Goal: Transaction & Acquisition: Subscribe to service/newsletter

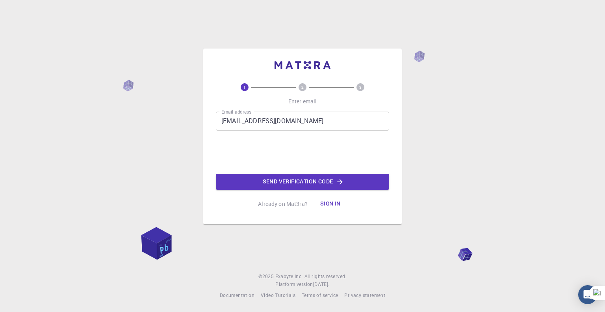
click at [268, 123] on input "[EMAIL_ADDRESS][DOMAIN_NAME]" at bounding box center [302, 120] width 173 height 19
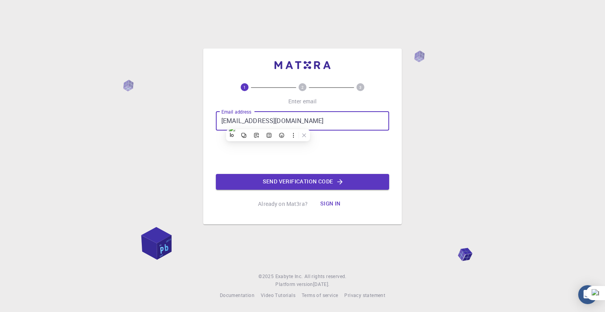
click at [268, 123] on input "[EMAIL_ADDRESS][DOMAIN_NAME]" at bounding box center [302, 120] width 173 height 19
click at [307, 179] on button "Send verification code" at bounding box center [302, 182] width 173 height 16
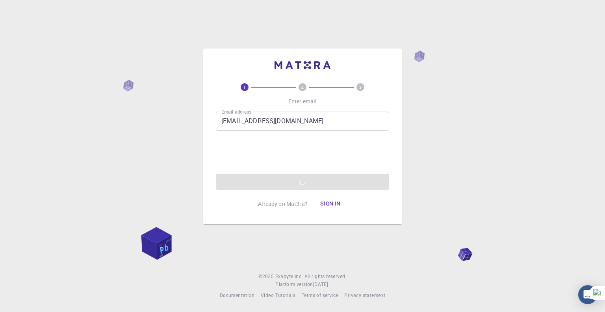
click at [450, 93] on div "1 2 3 Enter email Email address [EMAIL_ADDRESS][DOMAIN_NAME] Email address Send…" at bounding box center [302, 156] width 605 height 312
click at [438, 184] on div "1 2 3 Enter email Email address [EMAIL_ADDRESS][DOMAIN_NAME] Email address Send…" at bounding box center [302, 156] width 605 height 312
click at [164, 137] on div "1 2 3 Enter email Email address [EMAIL_ADDRESS][DOMAIN_NAME] Email address Send…" at bounding box center [302, 156] width 605 height 312
